Goal: Information Seeking & Learning: Learn about a topic

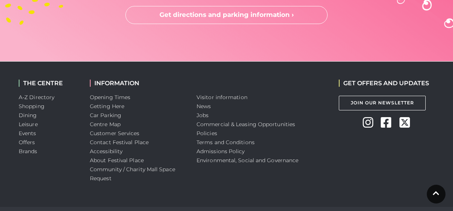
scroll to position [2150, 0]
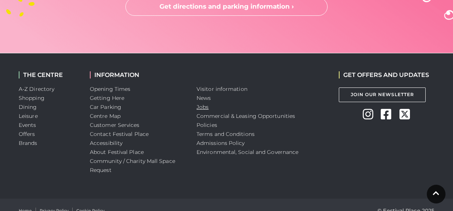
click at [203, 106] on link "Jobs" at bounding box center [203, 106] width 12 height 7
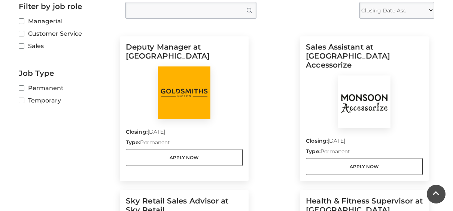
scroll to position [216, 0]
drag, startPoint x: 108, startPoint y: 33, endPoint x: 277, endPoint y: 70, distance: 173.0
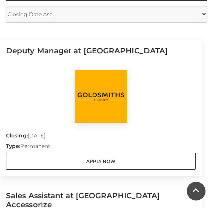
scroll to position [241, 0]
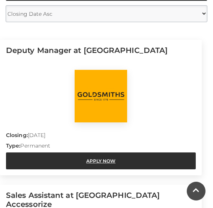
click at [124, 155] on link "Apply Now" at bounding box center [101, 160] width 190 height 17
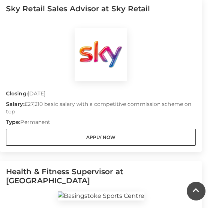
scroll to position [578, 0]
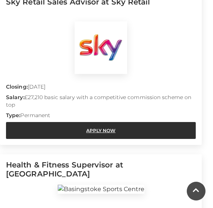
click at [98, 133] on link "Apply Now" at bounding box center [101, 130] width 190 height 17
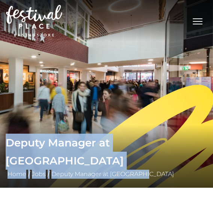
drag, startPoint x: 9, startPoint y: 154, endPoint x: 169, endPoint y: 175, distance: 161.3
click at [169, 175] on div "Deputy Manager at Goldsmiths Home / Jobs / Deputy Manager at Goldsmiths" at bounding box center [106, 155] width 213 height 45
copy div "Deputy Manager at Goldsmiths Home / Jobs / Deputy Manager at Goldsmiths"
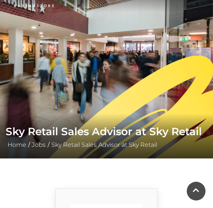
scroll to position [30, 0]
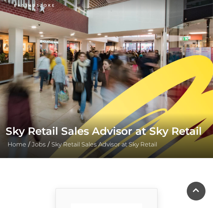
click at [115, 122] on h1 "Sky Retail Sales Advisor at Sky Retail" at bounding box center [107, 131] width 202 height 18
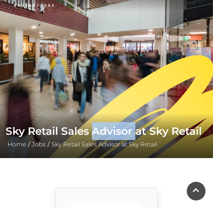
click at [115, 122] on h1 "Sky Retail Sales Advisor at Sky Retail" at bounding box center [107, 131] width 202 height 18
copy h1 "Advisor"
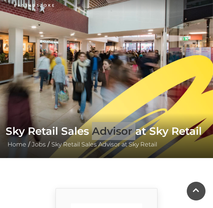
scroll to position [40, 0]
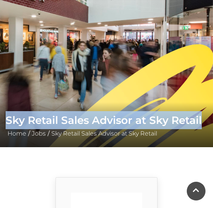
drag, startPoint x: 12, startPoint y: 99, endPoint x: 144, endPoint y: 117, distance: 133.1
click at [144, 117] on h1 "Sky Retail Sales Advisor at Sky Retail" at bounding box center [107, 120] width 202 height 18
copy h1 "Sky Retail Sales Advisor at Sky Retail"
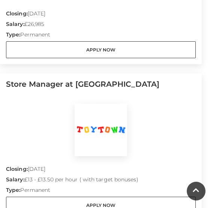
scroll to position [814, 0]
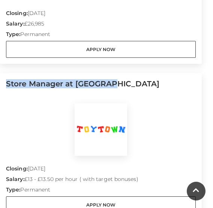
drag, startPoint x: 11, startPoint y: 82, endPoint x: 130, endPoint y: 96, distance: 119.6
click at [130, 96] on h5 "Store Manager at [GEOGRAPHIC_DATA]" at bounding box center [101, 91] width 190 height 24
copy h5 "Store Manager at [GEOGRAPHIC_DATA]"
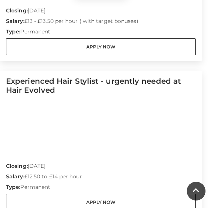
scroll to position [982, 0]
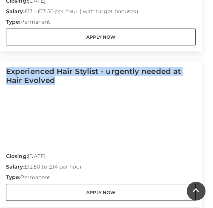
drag, startPoint x: 12, startPoint y: 69, endPoint x: 72, endPoint y: 88, distance: 62.4
click at [72, 88] on h5 "Experienced Hair Stylist - urgently needed at Hair Evolved" at bounding box center [101, 79] width 190 height 24
copy h5 "Experienced Hair Stylist - urgently needed at Hair Evolved"
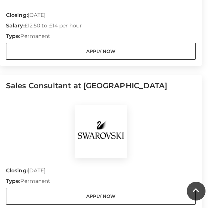
scroll to position [1122, 0]
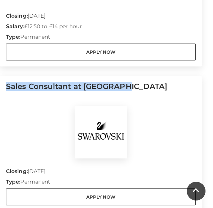
drag, startPoint x: 12, startPoint y: 84, endPoint x: 136, endPoint y: 93, distance: 124.3
click at [136, 93] on h5 "Sales Consultant at [GEOGRAPHIC_DATA]" at bounding box center [101, 94] width 190 height 24
copy h5 "Sales Consultant at [GEOGRAPHIC_DATA]"
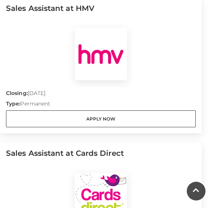
scroll to position [1488, 0]
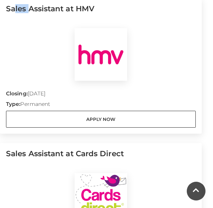
drag, startPoint x: 18, startPoint y: 6, endPoint x: 36, endPoint y: 6, distance: 17.2
click at [36, 6] on h5 "Sales Assistant at HMV" at bounding box center [101, 16] width 190 height 24
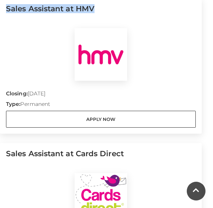
drag, startPoint x: 36, startPoint y: 6, endPoint x: 104, endPoint y: 11, distance: 68.4
click at [104, 11] on div "Sales Assistant at HMV Closing: [DATE] Type: Permanent Apply Now" at bounding box center [101, 65] width 202 height 135
copy h5 "Sales Assistant at HMV"
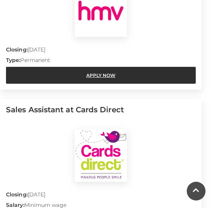
scroll to position [1537, 0]
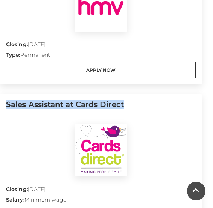
drag, startPoint x: 10, startPoint y: 103, endPoint x: 135, endPoint y: 120, distance: 126.2
click at [135, 120] on div "Sales Assistant at Cards Direct Closing: [DATE] Salary: Minimum wage Type: Perm…" at bounding box center [101, 167] width 202 height 146
copy h5 "Sales Assistant at Cards Direct"
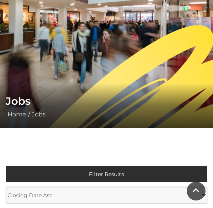
scroll to position [0, 0]
